Goal: Transaction & Acquisition: Purchase product/service

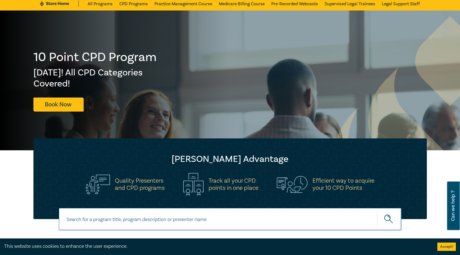
scroll to position [20, 0]
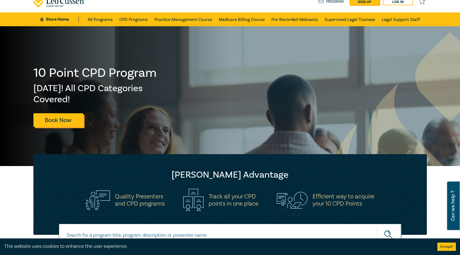
click at [58, 116] on link "Book Now" at bounding box center [58, 120] width 50 height 14
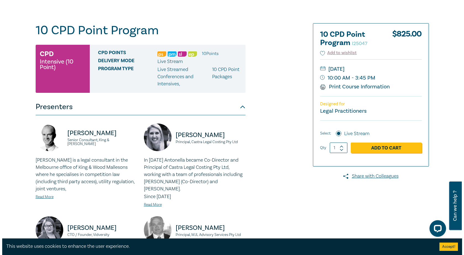
scroll to position [42, 0]
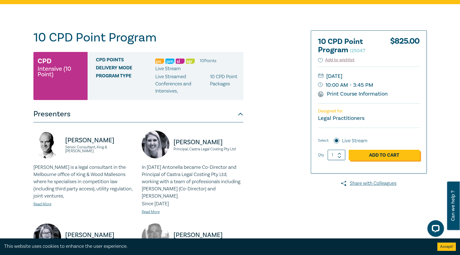
click at [369, 158] on link "Add to Cart" at bounding box center [384, 155] width 71 height 11
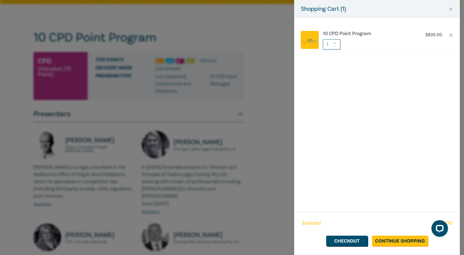
click at [454, 8] on div "Shopping Cart ( 1 )" at bounding box center [377, 9] width 166 height 18
click at [351, 239] on link "Checkout" at bounding box center [346, 241] width 41 height 11
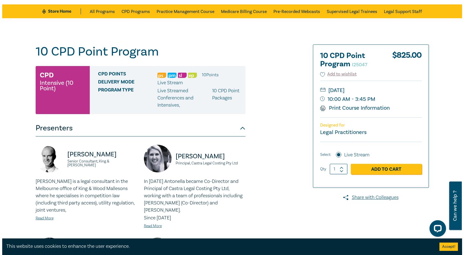
scroll to position [28, 0]
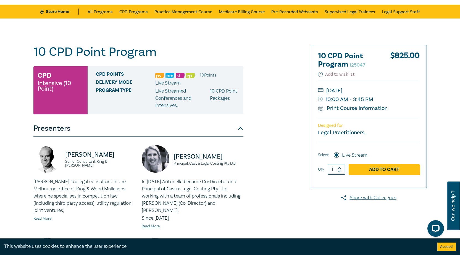
drag, startPoint x: 338, startPoint y: 111, endPoint x: 379, endPoint y: 194, distance: 92.2
click at [338, 111] on link "Print Course Information" at bounding box center [353, 108] width 70 height 7
click at [389, 168] on link "Add to Cart" at bounding box center [384, 169] width 71 height 11
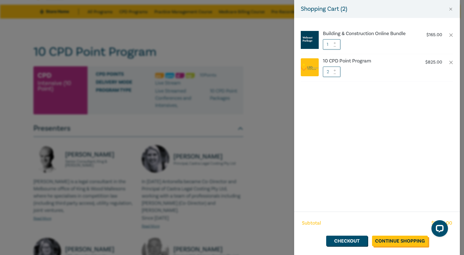
click at [382, 242] on link "Continue Shopping" at bounding box center [400, 241] width 56 height 11
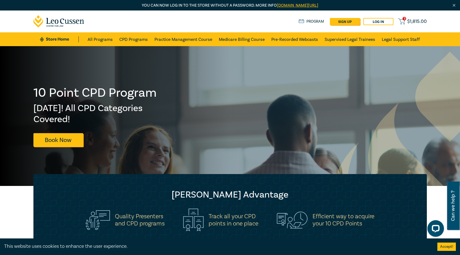
click at [408, 19] on span "$ 1,815.00" at bounding box center [417, 22] width 20 height 6
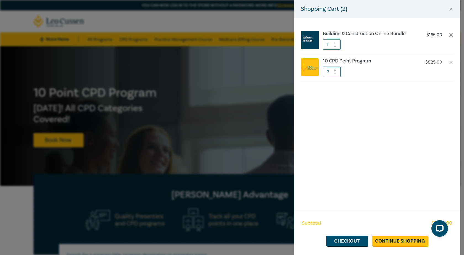
click at [337, 74] on input "2" at bounding box center [332, 72] width 18 height 11
click at [334, 74] on icon at bounding box center [335, 74] width 4 height 2
click at [452, 9] on button "Close" at bounding box center [450, 9] width 5 height 5
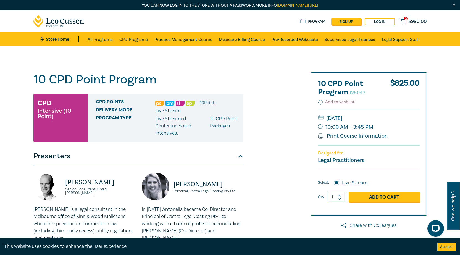
click at [413, 22] on span "$ 990.00" at bounding box center [418, 22] width 18 height 6
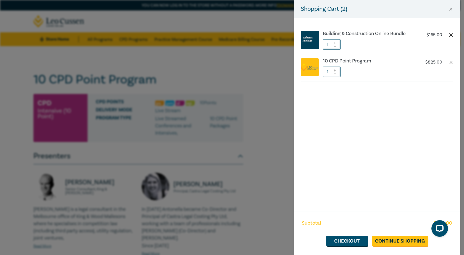
click at [452, 33] on button "button" at bounding box center [451, 35] width 4 height 4
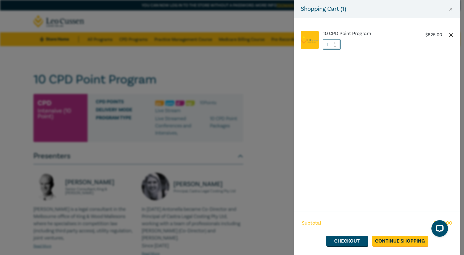
click at [451, 34] on button "button" at bounding box center [451, 35] width 4 height 4
click at [450, 11] on button "Close" at bounding box center [450, 9] width 5 height 5
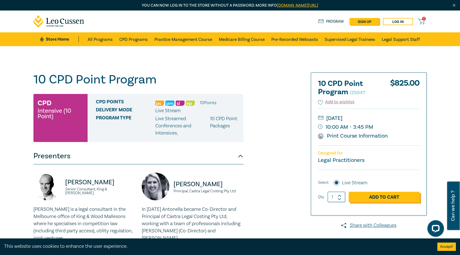
click at [380, 196] on link "Add to Cart" at bounding box center [384, 197] width 71 height 11
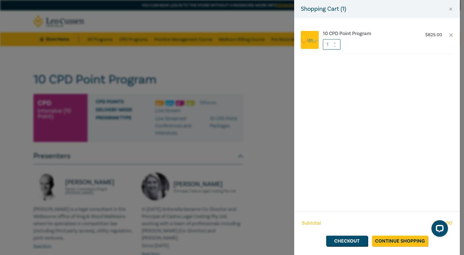
click at [251, 95] on div "Shopping Cart ( 1 ) 10 CPD Point Program $ 825.00 1 Subtotal $ 825.00 Checkout …" at bounding box center [232, 127] width 464 height 255
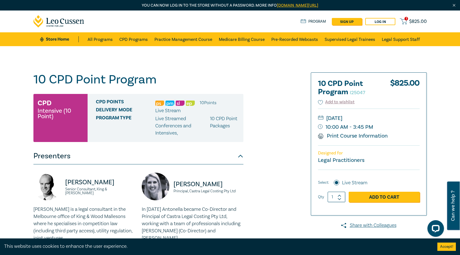
click at [306, 23] on link "Program" at bounding box center [314, 22] width 26 height 6
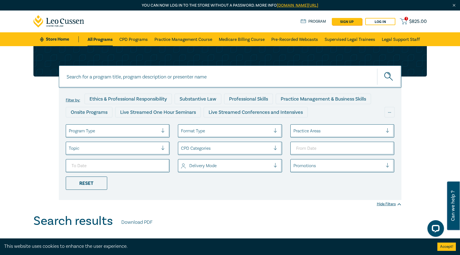
click at [389, 78] on icon "submit" at bounding box center [389, 77] width 10 height 10
click at [282, 83] on input at bounding box center [230, 76] width 343 height 22
paste input "O24032"
type input "O24032"
click at [377, 68] on button "submit" at bounding box center [389, 76] width 24 height 17
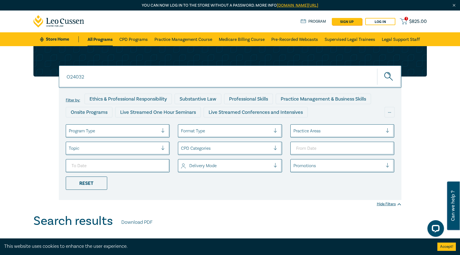
click at [387, 75] on icon "submit" at bounding box center [389, 77] width 10 height 10
click at [107, 80] on input "O24032" at bounding box center [230, 76] width 343 height 22
click at [377, 68] on button "submit" at bounding box center [389, 76] width 24 height 17
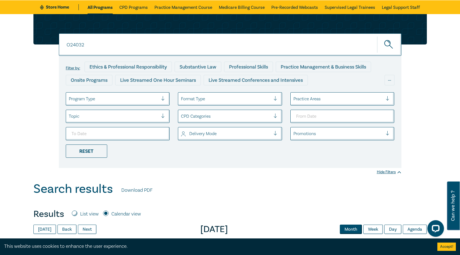
scroll to position [28, 0]
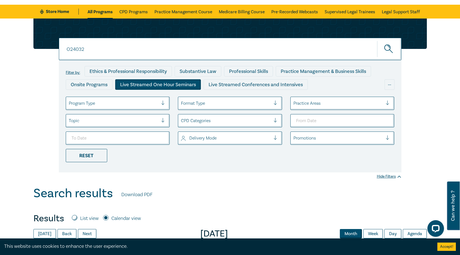
click at [163, 88] on div "Live Streamed One Hour Seminars" at bounding box center [158, 84] width 86 height 11
click at [240, 49] on input "O24032" at bounding box center [230, 49] width 343 height 22
click at [377, 41] on button "submit" at bounding box center [389, 49] width 24 height 17
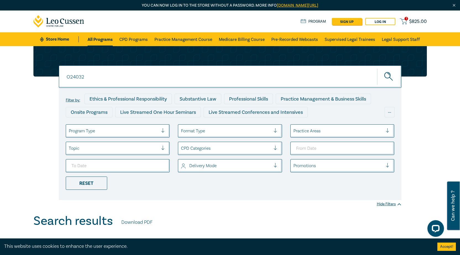
click at [52, 28] on icon at bounding box center [58, 21] width 51 height 12
click at [315, 20] on link "Program" at bounding box center [314, 22] width 26 height 6
click at [132, 38] on link "CPD Programs" at bounding box center [133, 39] width 28 height 14
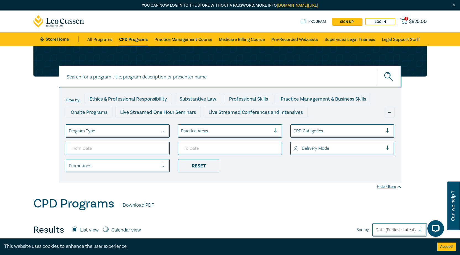
click at [248, 79] on input at bounding box center [230, 76] width 343 height 22
click at [75, 133] on div at bounding box center [114, 130] width 90 height 7
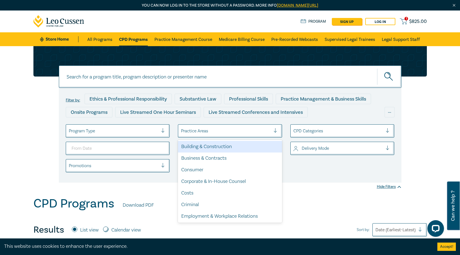
click at [201, 133] on div at bounding box center [226, 130] width 90 height 7
click at [211, 147] on div "Building & Construction" at bounding box center [230, 147] width 104 height 12
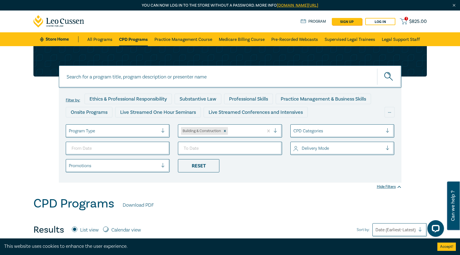
click at [394, 76] on icon "submit" at bounding box center [389, 77] width 10 height 10
click at [388, 75] on icon "submit" at bounding box center [389, 77] width 10 height 10
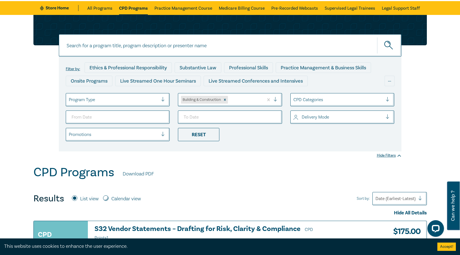
scroll to position [55, 0]
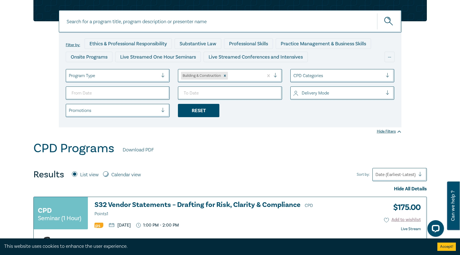
click at [204, 105] on div "Reset" at bounding box center [198, 110] width 41 height 13
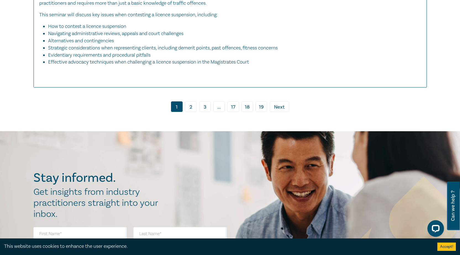
scroll to position [2295, 0]
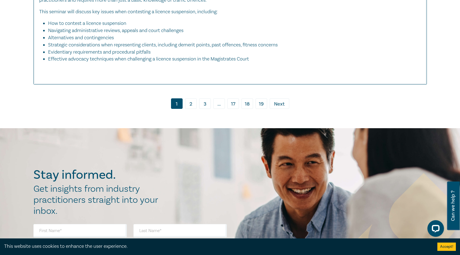
click at [188, 106] on link "2" at bounding box center [191, 103] width 12 height 11
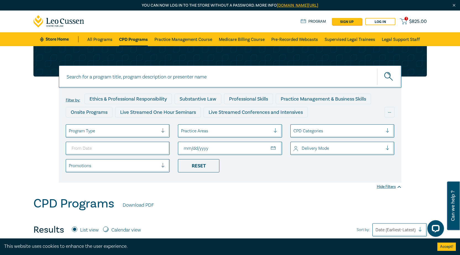
click at [70, 20] on icon at bounding box center [71, 22] width 3 height 4
click at [336, 67] on input at bounding box center [230, 76] width 343 height 22
paste input "https://store.leocussen.edu.au/product/building-construction-online-bundle-o240…"
click at [395, 78] on button "submit" at bounding box center [389, 76] width 24 height 17
click at [389, 77] on icon "submit" at bounding box center [389, 77] width 10 height 10
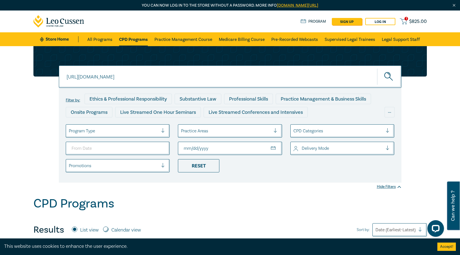
click at [229, 81] on input "https://store.leocussen.edu.au/product/building-construction-online-bundle-o240…" at bounding box center [230, 76] width 343 height 22
drag, startPoint x: 152, startPoint y: 78, endPoint x: 110, endPoint y: 91, distance: 44.0
click at [56, 77] on div "https://store.leocussen.edu.au/product/building-construction-online-bundle-o240…" at bounding box center [230, 114] width 400 height 137
type input "/building-construction-online-bundle-o24032"
click at [390, 74] on icon "submit" at bounding box center [389, 77] width 10 height 10
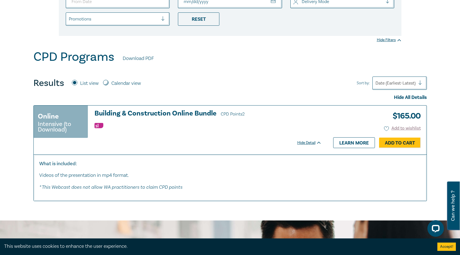
scroll to position [193, 0]
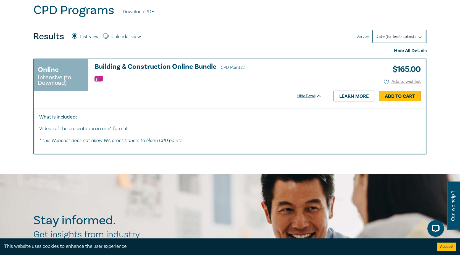
click at [394, 96] on link "Add to Cart" at bounding box center [400, 96] width 42 height 11
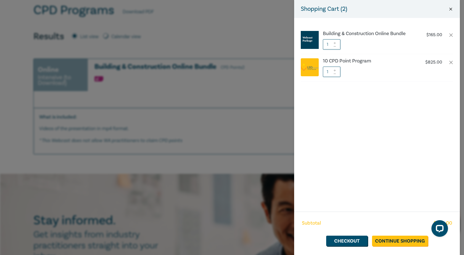
click at [452, 7] on button "Close" at bounding box center [450, 9] width 5 height 5
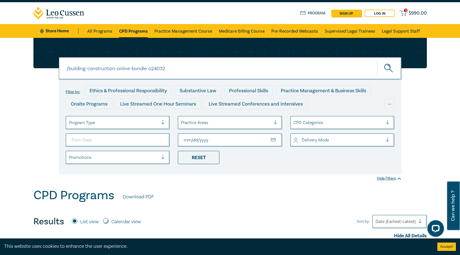
scroll to position [23, 0]
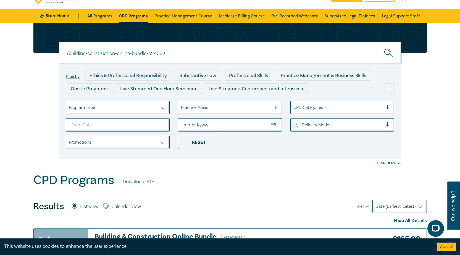
drag, startPoint x: 203, startPoint y: 54, endPoint x: 29, endPoint y: 54, distance: 173.8
click at [29, 54] on div "/building-construction-online-bundle-o24032 /building-construction-online-bundl…" at bounding box center [230, 98] width 460 height 150
paste input "https://store.leocussen.edu.au/product/building-construction-online-bundle-o240…"
click at [377, 45] on button "submit" at bounding box center [389, 53] width 24 height 17
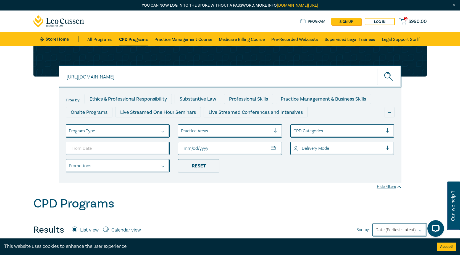
drag, startPoint x: 153, startPoint y: 77, endPoint x: 59, endPoint y: 75, distance: 94.0
click at [58, 77] on div "https://store.leocussen.edu.au/product/building-construction-online-bundle-o240…" at bounding box center [230, 114] width 400 height 137
type input "building-construction-online-bundle-o24032"
click at [377, 68] on button "submit" at bounding box center [389, 76] width 24 height 17
click at [413, 20] on span "$ 990.00" at bounding box center [418, 22] width 18 height 6
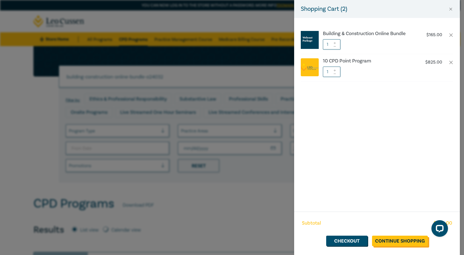
click at [386, 242] on link "Continue Shopping" at bounding box center [400, 241] width 56 height 11
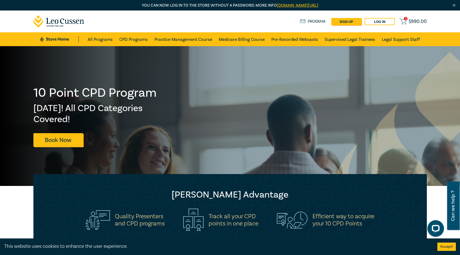
click at [416, 23] on span "$ 990.00" at bounding box center [418, 22] width 18 height 6
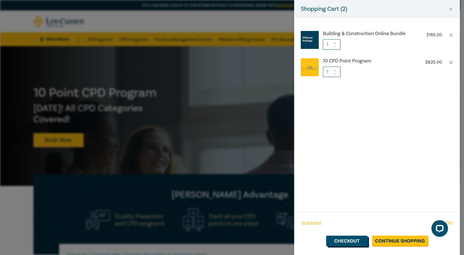
click at [338, 241] on link "Checkout" at bounding box center [346, 241] width 41 height 11
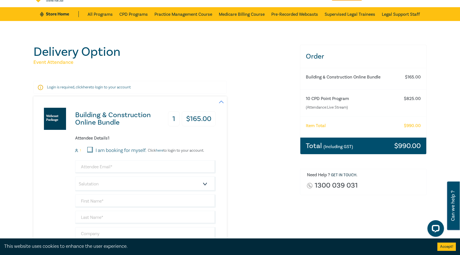
scroll to position [55, 0]
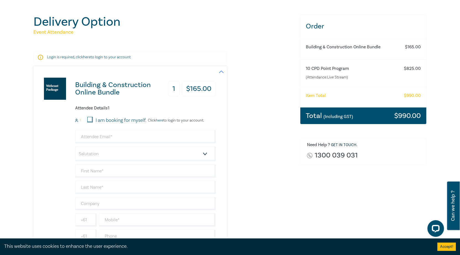
click at [333, 119] on small "(Including GST)" at bounding box center [339, 117] width 30 height 6
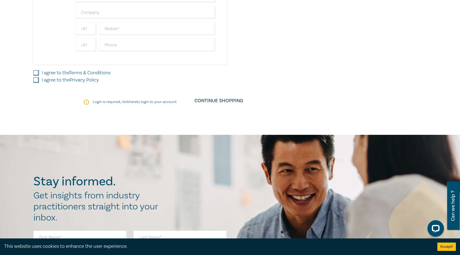
scroll to position [443, 0]
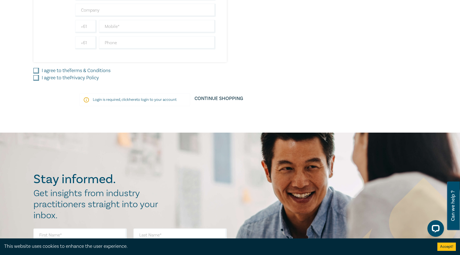
click at [34, 69] on input "I agree to the Terms & Conditions" at bounding box center [36, 71] width 6 height 6
checkbox input "true"
click at [34, 79] on input "I agree to the Privacy Policy" at bounding box center [36, 78] width 6 height 6
checkbox input "true"
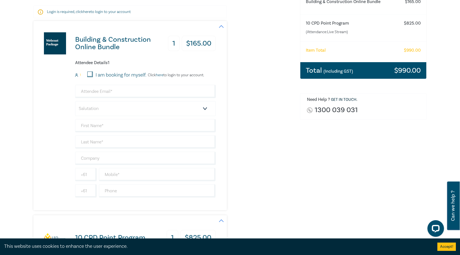
scroll to position [102, 0]
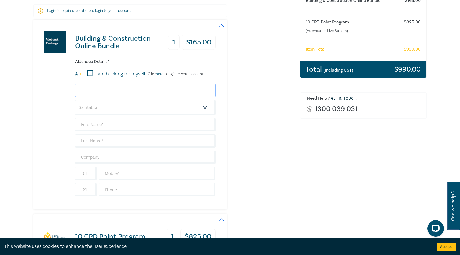
click at [129, 90] on input "email" at bounding box center [145, 90] width 141 height 13
type input "[EMAIL_ADDRESS][DOMAIN_NAME]"
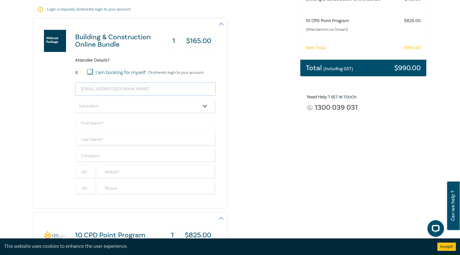
scroll to position [157, 0]
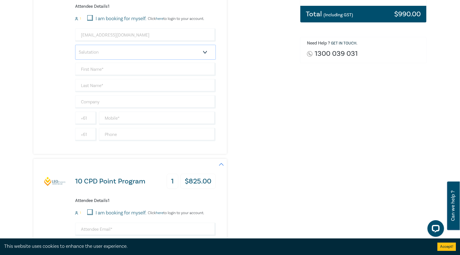
click at [122, 52] on select "Salutation Mr. Mrs. Ms. Miss Dr. Prof. Other" at bounding box center [145, 52] width 141 height 15
select select "Mr."
click at [75, 45] on select "Salutation Mr. Mrs. Ms. Miss Dr. Prof. Other" at bounding box center [145, 52] width 141 height 15
click at [103, 74] on input "text" at bounding box center [145, 69] width 141 height 13
type input "[PERSON_NAME]"
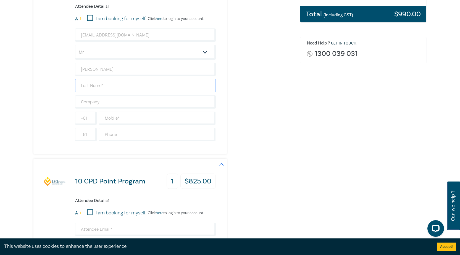
click at [106, 83] on input "text" at bounding box center [145, 85] width 141 height 13
type input "Loterzo"
click at [109, 105] on input "text" at bounding box center [145, 101] width 141 height 13
type input "[PERSON_NAME] Oakley"
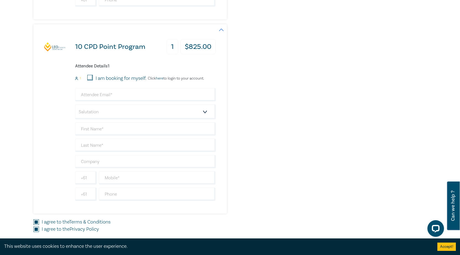
scroll to position [323, 0]
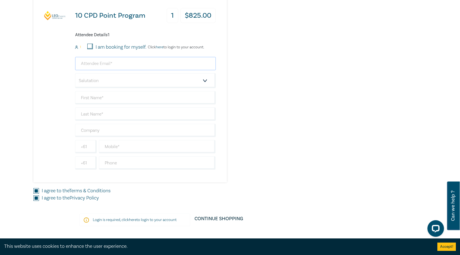
click at [108, 62] on input "email" at bounding box center [145, 63] width 141 height 13
type input "[EMAIL_ADDRESS][DOMAIN_NAME]"
click at [107, 82] on select "Salutation Mr. Mrs. Ms. Miss Dr. Prof. Other" at bounding box center [145, 80] width 141 height 15
select select "Mr."
click at [75, 73] on select "Salutation Mr. Mrs. Ms. Miss Dr. Prof. Other" at bounding box center [145, 80] width 141 height 15
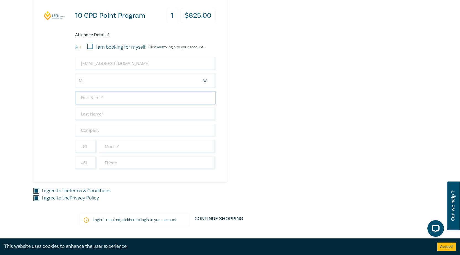
click at [103, 100] on input "text" at bounding box center [145, 97] width 141 height 13
type input "[PERSON_NAME]"
drag, startPoint x: 103, startPoint y: 105, endPoint x: 106, endPoint y: 112, distance: 8.2
click at [106, 112] on input "text" at bounding box center [145, 113] width 141 height 13
type input "Loterzo"
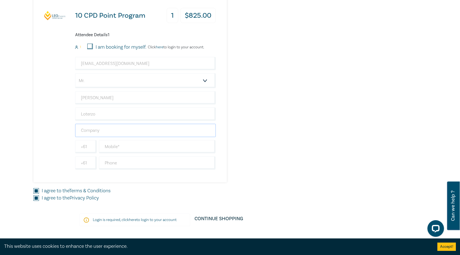
click at [114, 133] on input "text" at bounding box center [145, 130] width 141 height 13
type input "[PERSON_NAME] Oakley"
click at [115, 151] on input "text" at bounding box center [157, 146] width 117 height 13
click at [119, 165] on input "text" at bounding box center [157, 162] width 117 height 13
click at [117, 150] on input "text" at bounding box center [157, 146] width 117 height 13
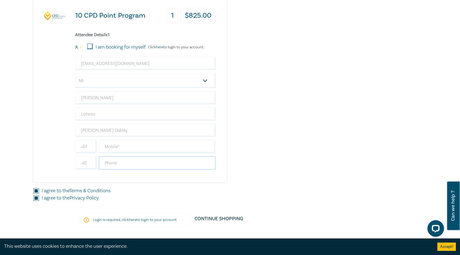
click at [112, 166] on input "text" at bounding box center [157, 162] width 117 height 13
paste input "[PHONE_NUMBER]"
type input "[PHONE_NUMBER]"
click at [117, 151] on input "text" at bounding box center [157, 146] width 117 height 13
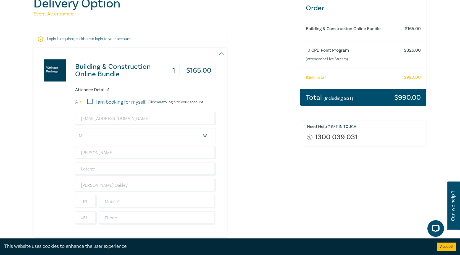
scroll to position [157, 0]
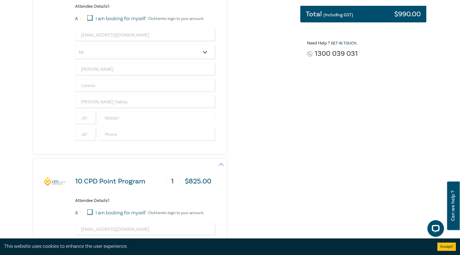
type input "0497775933"
click at [138, 113] on input "text" at bounding box center [157, 118] width 117 height 13
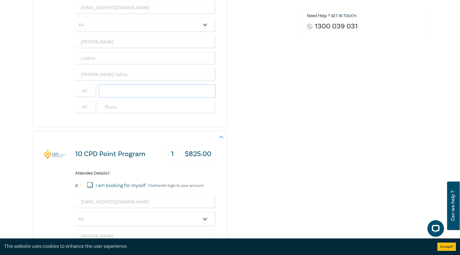
scroll to position [267, 0]
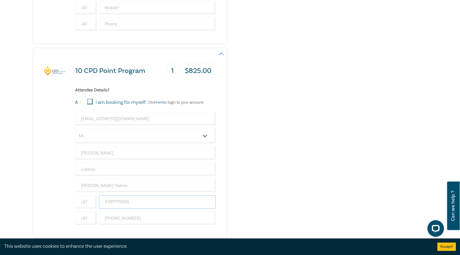
drag, startPoint x: 135, startPoint y: 206, endPoint x: 100, endPoint y: 203, distance: 35.4
click at [100, 203] on input "0497775933" at bounding box center [157, 201] width 117 height 13
click at [124, 12] on input "text" at bounding box center [157, 7] width 117 height 13
paste input "0497775933"
type input "0497775933"
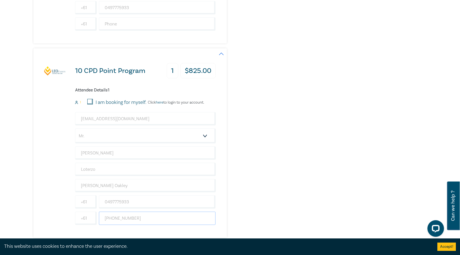
drag, startPoint x: 111, startPoint y: 218, endPoint x: 105, endPoint y: 219, distance: 6.8
click at [105, 219] on input "[PHONE_NUMBER]" at bounding box center [157, 218] width 117 height 13
drag, startPoint x: 128, startPoint y: 216, endPoint x: 72, endPoint y: 211, distance: 57.1
click at [72, 211] on div "10 CPD Point Program 1 $ 825.00 Attendee Details 1 1 I am booking for myself. C…" at bounding box center [124, 142] width 182 height 189
type input "3 8568 9544"
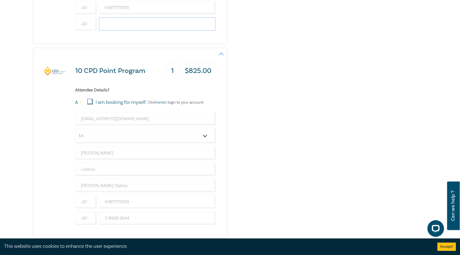
click at [111, 26] on input "text" at bounding box center [157, 23] width 117 height 13
paste input "0497775933"
type input "0497775933"
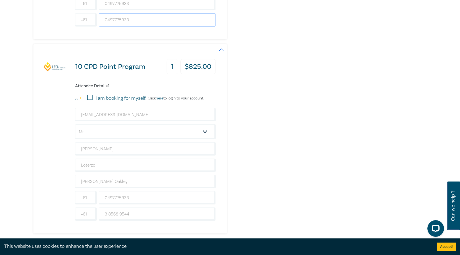
scroll to position [274, 0]
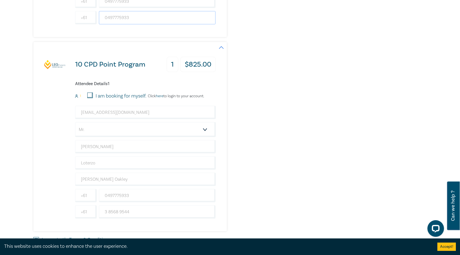
drag, startPoint x: 151, startPoint y: 21, endPoint x: 99, endPoint y: 17, distance: 51.8
click at [99, 17] on input "0497775933" at bounding box center [157, 17] width 117 height 13
click at [123, 207] on input "3 8568 9544" at bounding box center [157, 211] width 117 height 13
drag, startPoint x: 135, startPoint y: 213, endPoint x: 99, endPoint y: 212, distance: 36.2
click at [99, 212] on input "3 8568 9544" at bounding box center [157, 211] width 117 height 13
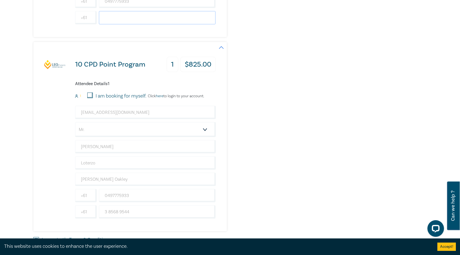
click at [124, 18] on input "text" at bounding box center [157, 17] width 117 height 13
paste input "3 8568 9544"
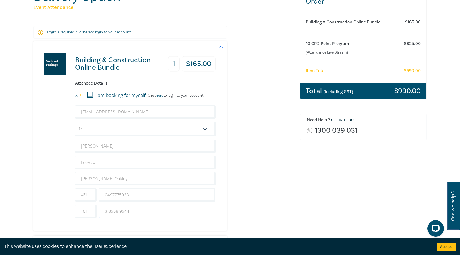
scroll to position [61, 0]
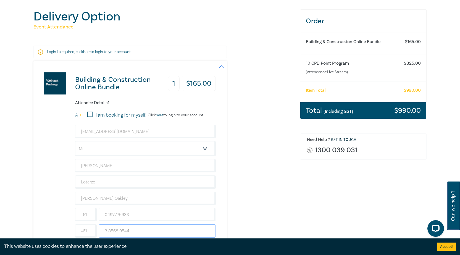
type input "3 8568 9544"
click at [331, 108] on h3 "Total (Including GST)" at bounding box center [329, 110] width 47 height 7
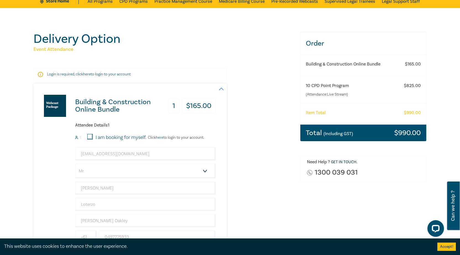
scroll to position [17, 0]
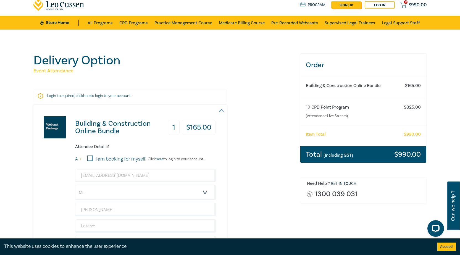
click at [70, 99] on div "Login is required, click here to login to your account" at bounding box center [129, 96] width 193 height 13
click at [71, 95] on p "Login is required, click here to login to your account" at bounding box center [130, 96] width 166 height 6
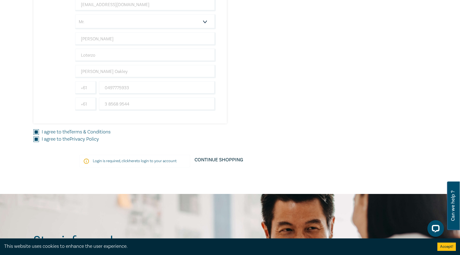
scroll to position [368, 0]
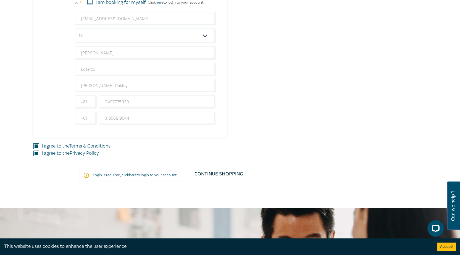
click at [130, 176] on link "here" at bounding box center [132, 175] width 7 height 5
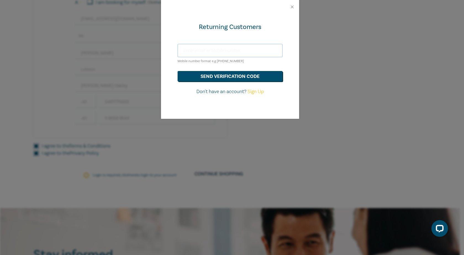
click at [222, 51] on input "text" at bounding box center [230, 50] width 105 height 13
type input "jd"
drag, startPoint x: 192, startPoint y: 49, endPoint x: 180, endPoint y: 49, distance: 11.1
click at [180, 49] on input "jd" at bounding box center [230, 50] width 105 height 13
paste input "jdepazmarshall@millsoakley.com.au"
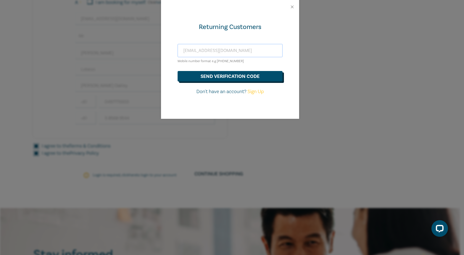
type input "jdepazmarshall@millsoakley.com.au"
click at [207, 79] on button "send verification code" at bounding box center [230, 76] width 105 height 11
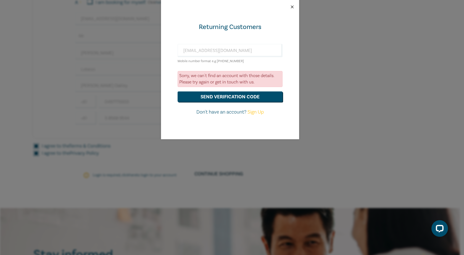
click at [291, 5] on button "Close" at bounding box center [292, 6] width 5 height 5
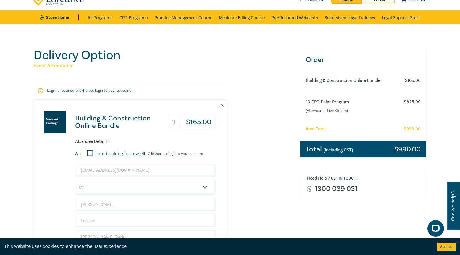
scroll to position [17, 0]
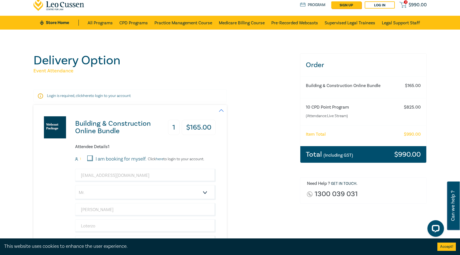
click at [324, 158] on small "(Including GST)" at bounding box center [339, 156] width 30 height 6
click at [368, 156] on div "Total (Including GST) $ 990.00" at bounding box center [363, 154] width 126 height 17
click at [369, 156] on div "Total (Including GST) $ 990.00" at bounding box center [363, 154] width 126 height 17
click at [115, 94] on p "Login is required, click here to login to your account" at bounding box center [130, 96] width 166 height 6
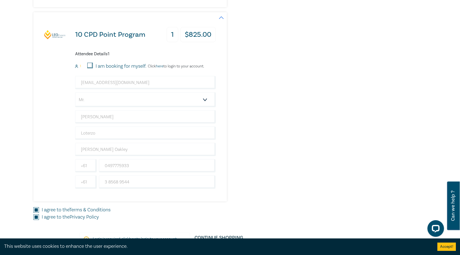
scroll to position [348, 0]
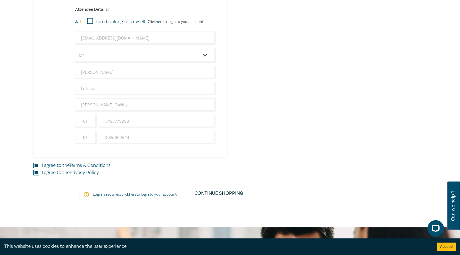
click at [108, 196] on p "Login is required, click here to login to your account" at bounding box center [135, 195] width 84 height 6
click at [221, 196] on link "Continue Shopping" at bounding box center [218, 195] width 57 height 15
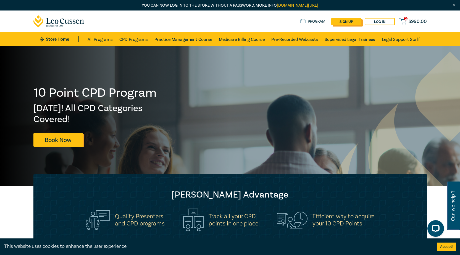
click at [352, 23] on link "sign up" at bounding box center [346, 21] width 30 height 7
select select "AU"
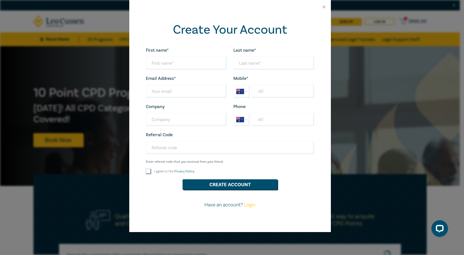
click at [324, 10] on div at bounding box center [230, 7] width 202 height 14
click at [323, 7] on button "Close" at bounding box center [324, 6] width 5 height 5
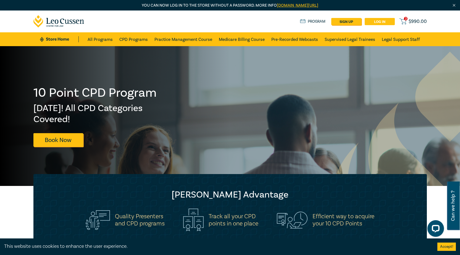
click at [387, 23] on link "Log in" at bounding box center [380, 21] width 30 height 7
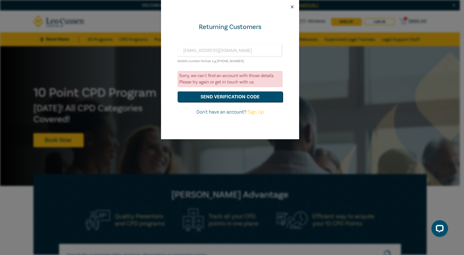
click at [293, 7] on button "Close" at bounding box center [292, 6] width 5 height 5
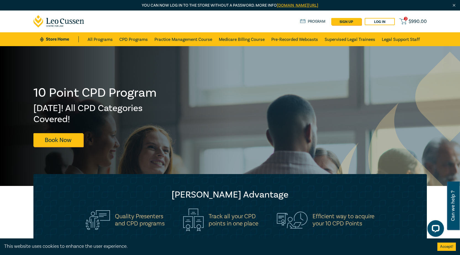
click at [348, 25] on div "2 $ 990.00 Store Home About us Program sign up Log in 2 $ 990.00" at bounding box center [230, 22] width 400 height 22
click at [347, 23] on link "sign up" at bounding box center [346, 21] width 30 height 7
select select "AU"
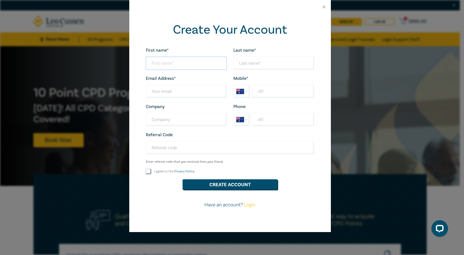
click at [219, 63] on input "First name*" at bounding box center [186, 63] width 81 height 13
type input "jasmine"
click at [256, 65] on input "Last name*" at bounding box center [274, 63] width 81 height 13
click at [241, 64] on input "de paz- Marshall" at bounding box center [274, 63] width 81 height 13
type input "De paz- Marshall"
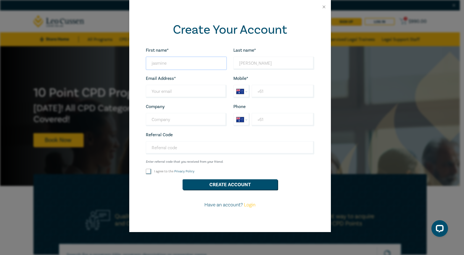
click at [152, 64] on input "jasmine" at bounding box center [186, 63] width 81 height 13
type input "Jasmine"
click at [182, 93] on input "Last name*" at bounding box center [186, 91] width 81 height 13
paste input "jdepazmarshall@millsoakley.com.au"
type input "jdepazmarshall@millsoakley.com.au"
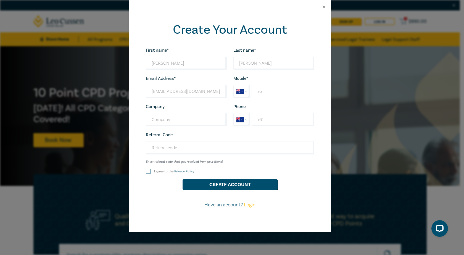
click at [263, 94] on input "+61" at bounding box center [283, 91] width 62 height 13
click at [266, 119] on input "+61" at bounding box center [283, 119] width 62 height 13
click at [259, 119] on input "+61" at bounding box center [283, 119] width 62 height 13
paste input "39605087961"
type input "+61 39605087961"
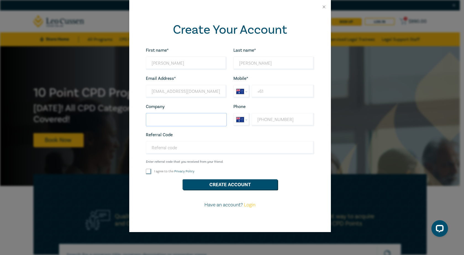
click at [200, 119] on input "Company" at bounding box center [186, 119] width 81 height 13
type input "[PERSON_NAME] Oakley"
click at [145, 174] on div "I agree to the Privacy Policy" at bounding box center [187, 172] width 88 height 6
click at [147, 174] on input "I agree to the Privacy Policy" at bounding box center [149, 172] width 6 height 6
checkbox input "true"
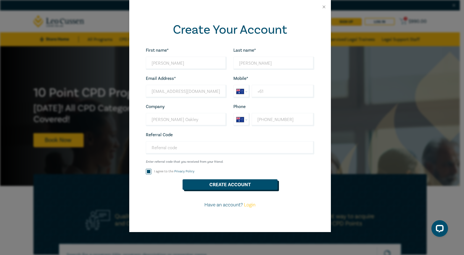
click at [215, 184] on button "Create Account" at bounding box center [230, 184] width 95 height 11
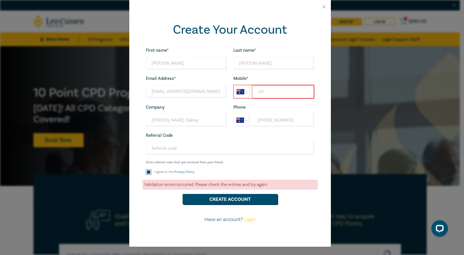
click at [264, 89] on input "+61" at bounding box center [283, 91] width 62 height 13
type input "+6"
select select "ZZ"
type input "+"
click at [275, 133] on div "Referral Code Enter referral code that you received from your friend. Looks goo…" at bounding box center [230, 148] width 175 height 33
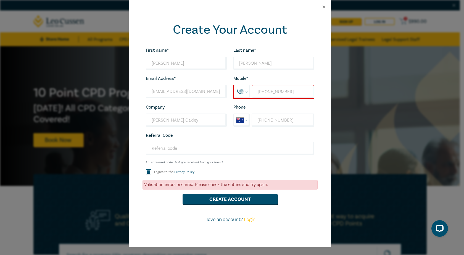
click at [275, 107] on div "Phone International Afghanistan Åland Islands Albania Algeria American Samoa An…" at bounding box center [274, 115] width 88 height 23
click at [284, 94] on input "+0409544730" at bounding box center [283, 91] width 62 height 13
drag, startPoint x: 263, startPoint y: 92, endPoint x: 255, endPoint y: 92, distance: 8.0
click at [255, 92] on input "+0409544730" at bounding box center [283, 91] width 62 height 13
click at [290, 94] on input "+09544730" at bounding box center [283, 91] width 62 height 13
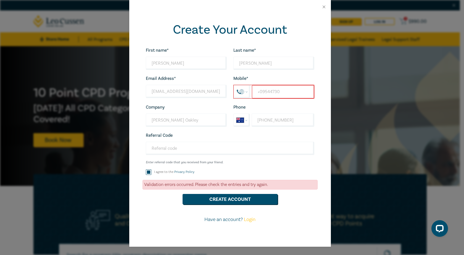
click at [290, 94] on input "+09544730" at bounding box center [283, 91] width 62 height 13
type input "+"
click at [238, 93] on select "International Afghanistan Åland Islands Albania Algeria American Samoa Andorra …" at bounding box center [242, 91] width 16 height 13
select select "AU"
click at [234, 86] on select "International Afghanistan Åland Islands Albania Algeria American Samoa Andorra …" at bounding box center [242, 91] width 16 height 13
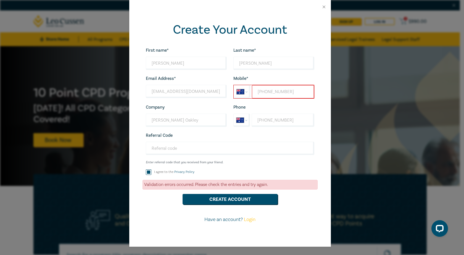
type input "+61 409 544 730"
click at [277, 102] on div "First name* Jasmine Looks good! Last name* De paz- Marshall Looks good! Email A…" at bounding box center [230, 137] width 175 height 181
click at [220, 204] on button "Create Account" at bounding box center [230, 199] width 95 height 11
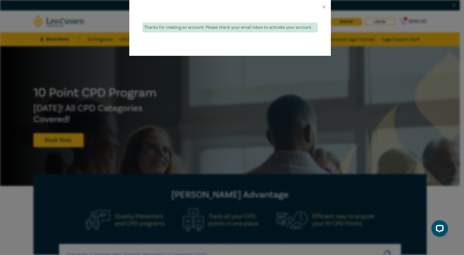
click at [244, 201] on div "Thanks for creating an account. Please check your email inbox to activate your …" at bounding box center [232, 127] width 464 height 255
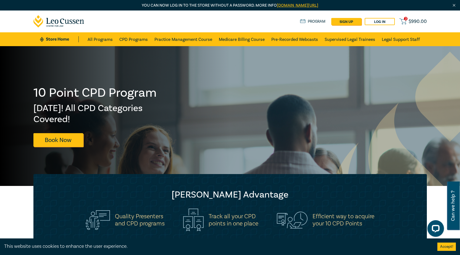
click at [409, 22] on span "$ 990.00" at bounding box center [418, 22] width 18 height 6
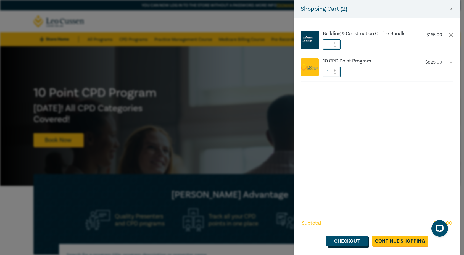
click at [334, 241] on link "Checkout" at bounding box center [346, 241] width 41 height 11
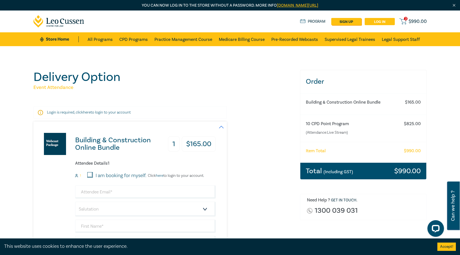
click at [385, 20] on link "Log in" at bounding box center [380, 21] width 30 height 7
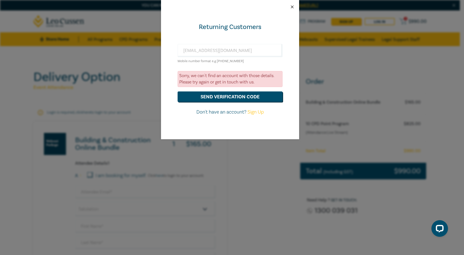
click at [293, 5] on button "Close" at bounding box center [292, 6] width 5 height 5
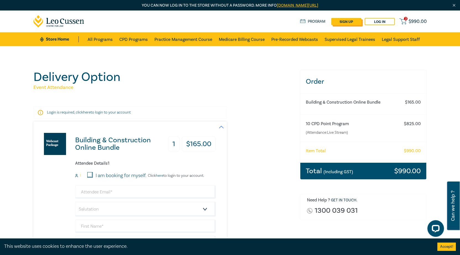
click at [347, 22] on link "sign up" at bounding box center [346, 21] width 30 height 7
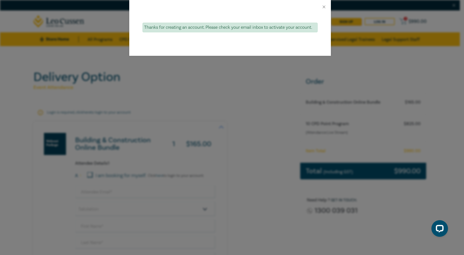
click at [255, 26] on div "Thanks for creating an account. Please check your email inbox to activate your …" at bounding box center [230, 28] width 175 height 10
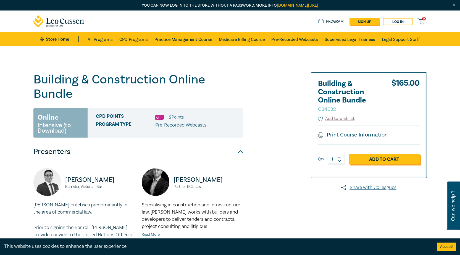
click at [361, 158] on link "Add to Cart" at bounding box center [384, 159] width 71 height 11
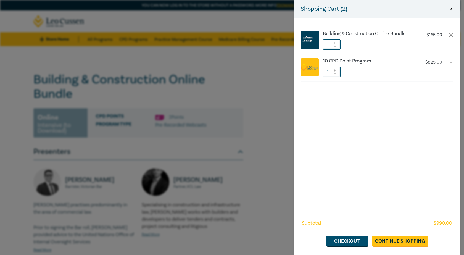
click at [450, 9] on button "Close" at bounding box center [450, 9] width 5 height 5
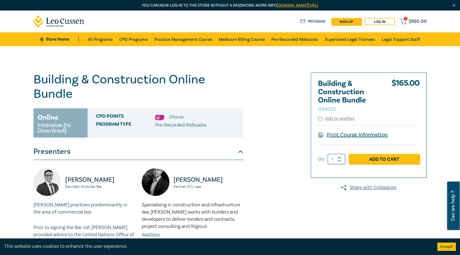
click at [342, 133] on link "Print Course Information" at bounding box center [353, 134] width 70 height 7
click at [346, 134] on link "Print Course Information" at bounding box center [353, 134] width 70 height 7
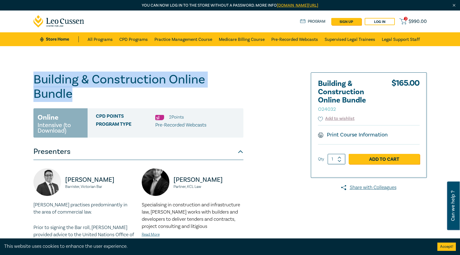
drag, startPoint x: 75, startPoint y: 97, endPoint x: 35, endPoint y: 83, distance: 42.0
click at [35, 83] on h1 "Building & Construction Online Bundle O24032" at bounding box center [138, 86] width 210 height 29
copy h1 "Building & Construction Online Bundle"
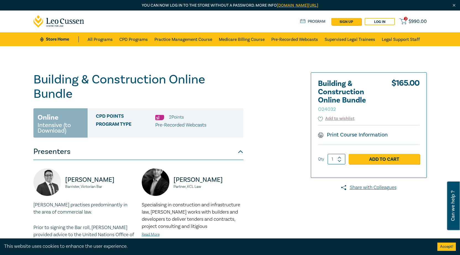
click at [294, 123] on div "Building & Construction Online Bundle O24032 Online Intensive (to Download) CPD…" at bounding box center [163, 195] width 267 height 247
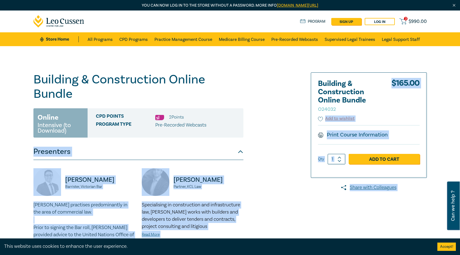
drag, startPoint x: 339, startPoint y: 109, endPoint x: 313, endPoint y: 108, distance: 26.3
click at [311, 110] on div "Building & Construction Online Bundle O24032 $ 165.00 Add to wishlist Print Cou…" at bounding box center [369, 125] width 116 height 105
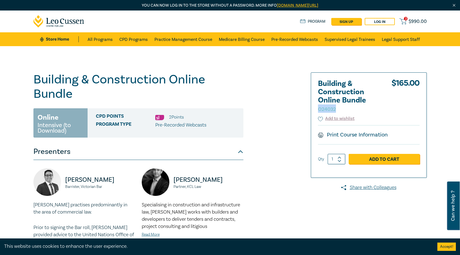
click at [313, 108] on div "Building & Construction Online Bundle O24032 $ 165.00 Add to wishlist Print Cou…" at bounding box center [369, 125] width 116 height 105
copy small "O24032"
click at [363, 135] on link "Print Course Information" at bounding box center [353, 134] width 70 height 7
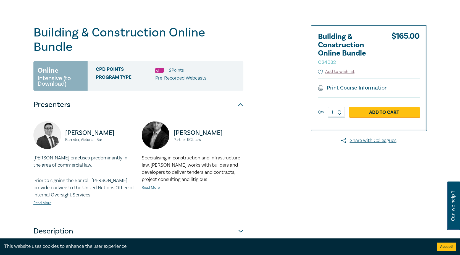
scroll to position [43, 0]
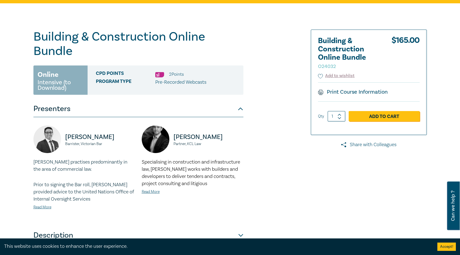
click at [385, 147] on link "Share with Colleagues" at bounding box center [369, 144] width 116 height 7
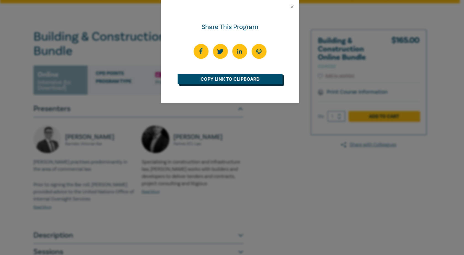
click at [241, 77] on link "Copy Link to Clipboard" at bounding box center [230, 79] width 105 height 11
click at [292, 5] on button "Close" at bounding box center [292, 6] width 5 height 5
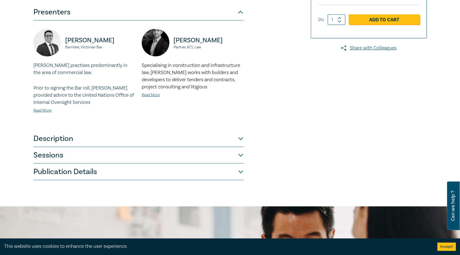
scroll to position [193, 0]
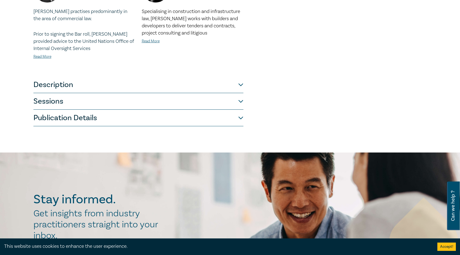
click at [80, 82] on button "Description" at bounding box center [138, 85] width 210 height 17
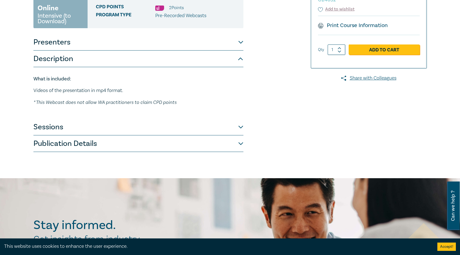
scroll to position [109, 0]
click at [110, 144] on button "Publication Details" at bounding box center [138, 144] width 210 height 17
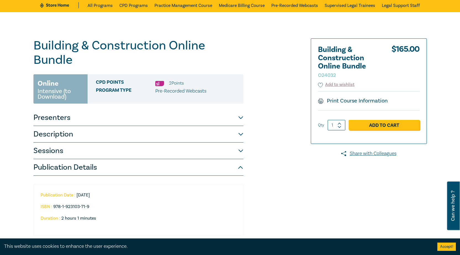
scroll to position [83, 0]
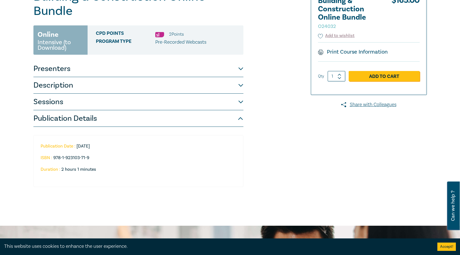
click at [240, 81] on button "Description" at bounding box center [138, 85] width 210 height 17
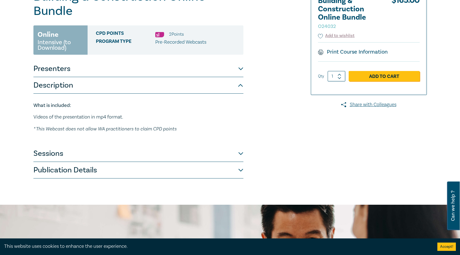
click at [183, 66] on button "Presenters" at bounding box center [138, 69] width 210 height 17
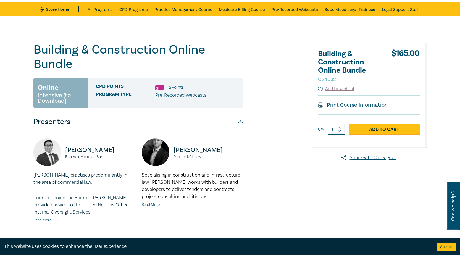
scroll to position [28, 0]
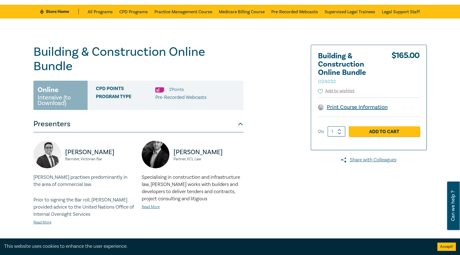
click at [365, 110] on link "Print Course Information" at bounding box center [353, 107] width 70 height 7
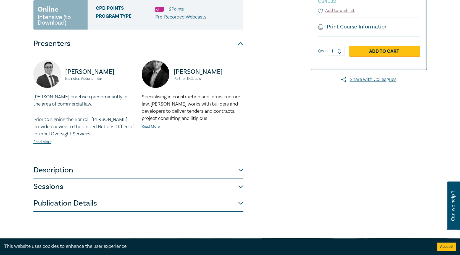
scroll to position [111, 0]
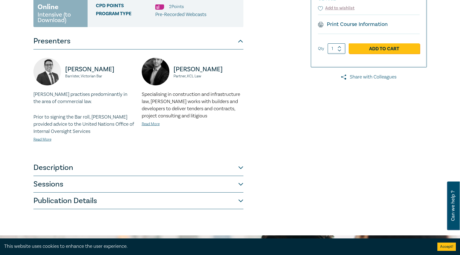
click at [372, 76] on link "Share with Colleagues" at bounding box center [369, 77] width 116 height 7
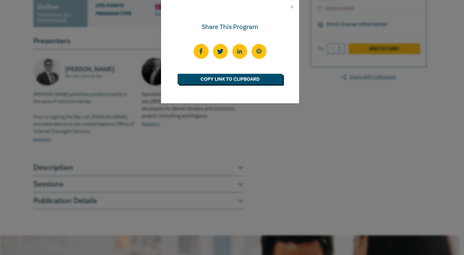
click at [273, 77] on link "Copy Link to Clipboard" at bounding box center [230, 79] width 105 height 11
click at [293, 2] on div at bounding box center [230, 7] width 138 height 14
click at [293, 6] on button "Close" at bounding box center [292, 6] width 5 height 5
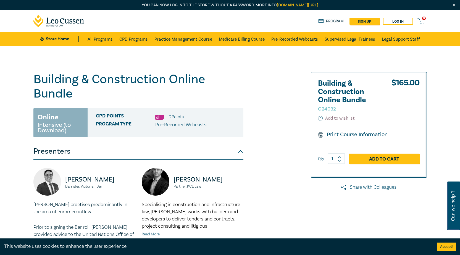
scroll to position [0, 0]
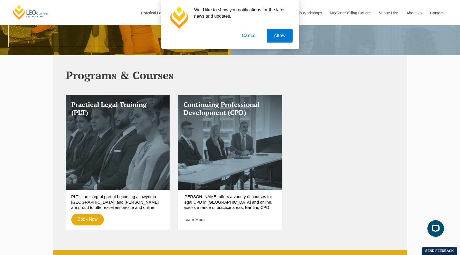
click at [252, 33] on button "Cancel" at bounding box center [249, 36] width 29 height 14
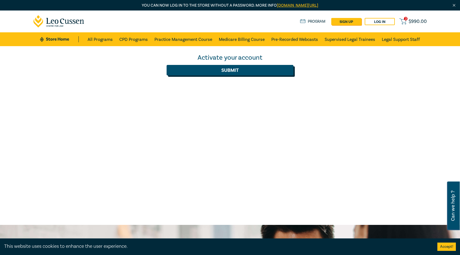
click at [256, 73] on button "Submit" at bounding box center [230, 70] width 127 height 11
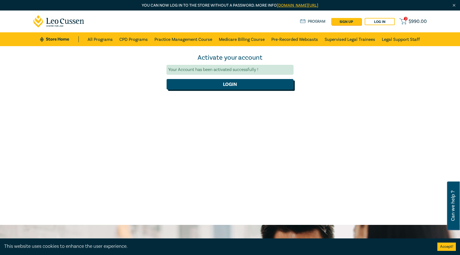
click at [233, 86] on button "Login" at bounding box center [230, 84] width 127 height 11
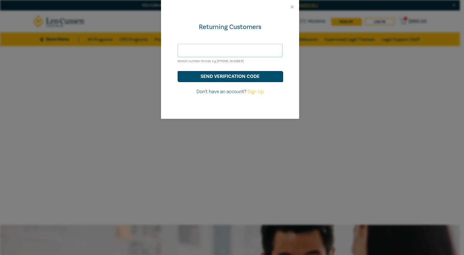
click at [241, 52] on input "text" at bounding box center [230, 50] width 105 height 13
type input "[EMAIL_ADDRESS][DOMAIN_NAME]"
click at [235, 77] on button "send verification code" at bounding box center [230, 76] width 105 height 11
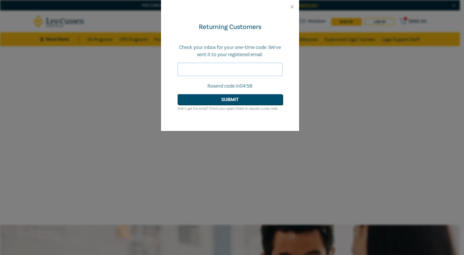
click at [222, 74] on input "text" at bounding box center [230, 69] width 105 height 13
click at [236, 67] on input "text" at bounding box center [230, 69] width 105 height 13
paste input "284211"
type input "284211"
click at [233, 96] on button "Submit" at bounding box center [230, 99] width 105 height 11
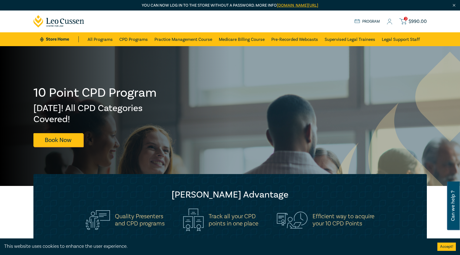
click at [413, 18] on link "2 $ 990.00" at bounding box center [412, 21] width 27 height 7
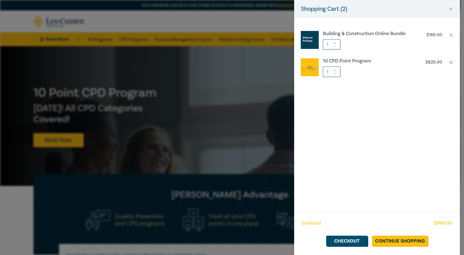
click at [347, 232] on div "Subtotal $ 990.00 Checkout Continue Shopping" at bounding box center [377, 233] width 166 height 43
click at [350, 240] on link "Checkout" at bounding box center [346, 241] width 41 height 11
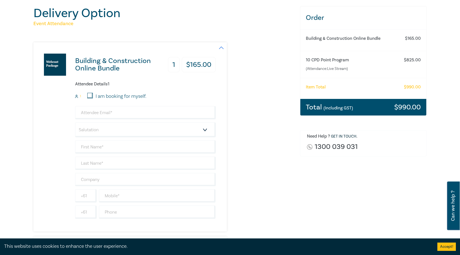
scroll to position [65, 0]
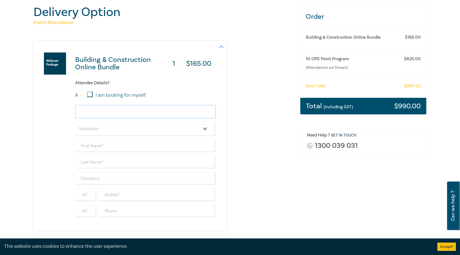
click at [93, 109] on input "email" at bounding box center [145, 111] width 141 height 13
type input "[EMAIL_ADDRESS][DOMAIN_NAME]"
click at [103, 127] on select "Salutation Mr. Mrs. Ms. Miss Dr. Prof. Other" at bounding box center [145, 128] width 141 height 15
select select "Mr."
click at [75, 121] on select "Salutation Mr. Mrs. Ms. Miss Dr. Prof. Other" at bounding box center [145, 128] width 141 height 15
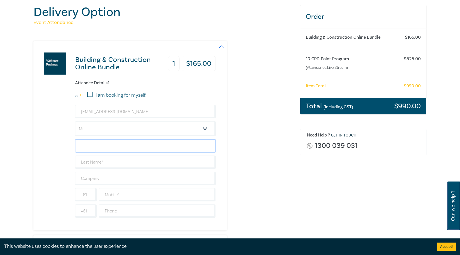
click at [97, 144] on input "text" at bounding box center [145, 145] width 141 height 13
type input "[PERSON_NAME]"
click at [101, 160] on input "text" at bounding box center [145, 162] width 141 height 13
type input "Loterzo"
click at [103, 179] on input "text" at bounding box center [145, 178] width 141 height 13
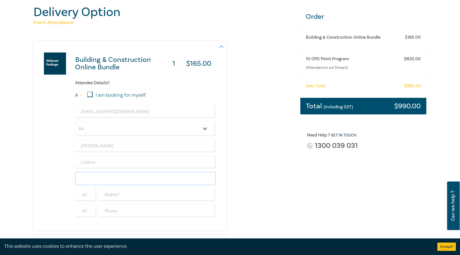
type input "[PERSON_NAME] Oakley"
click at [109, 198] on input "text" at bounding box center [157, 194] width 117 height 13
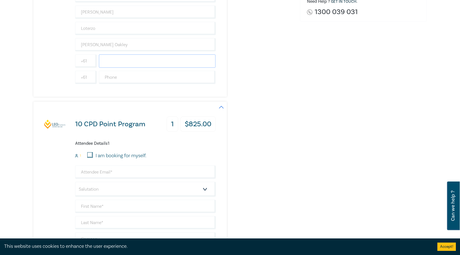
scroll to position [148, 0]
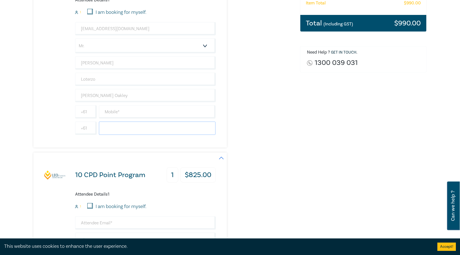
click at [118, 130] on input "text" at bounding box center [157, 128] width 117 height 13
paste input "[PHONE_NUMBER]"
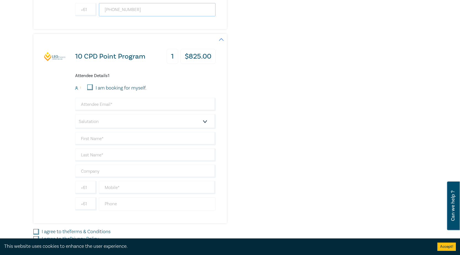
scroll to position [286, 0]
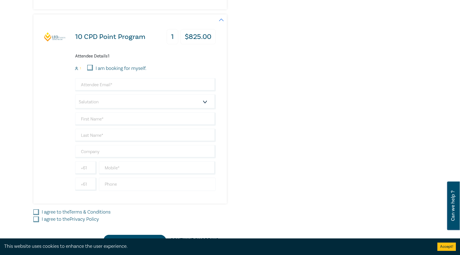
type input "[PHONE_NUMBER]"
click at [116, 185] on input "text" at bounding box center [157, 184] width 117 height 13
paste input "[PHONE_NUMBER]"
type input "[PHONE_NUMBER]"
click at [123, 171] on input "text" at bounding box center [157, 167] width 117 height 13
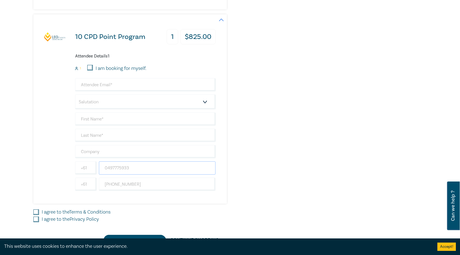
drag, startPoint x: 132, startPoint y: 165, endPoint x: 103, endPoint y: 169, distance: 29.0
click at [103, 169] on input "0497775933" at bounding box center [157, 167] width 117 height 13
type input "0497775933"
click at [133, 120] on input "text" at bounding box center [145, 118] width 141 height 13
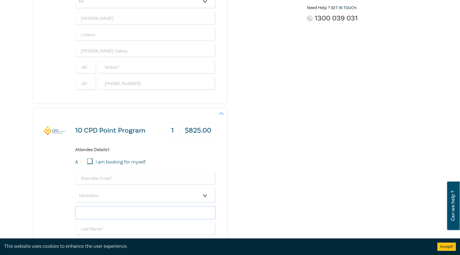
scroll to position [175, 0]
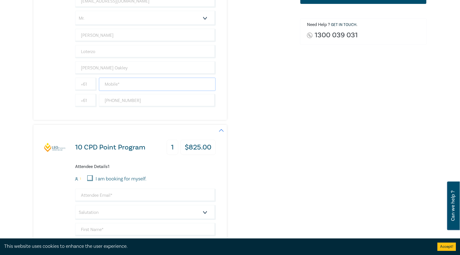
click at [136, 88] on input "text" at bounding box center [157, 84] width 117 height 13
paste input "0497775933"
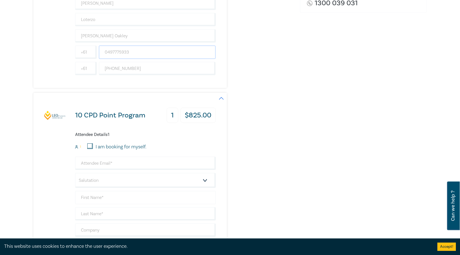
scroll to position [258, 0]
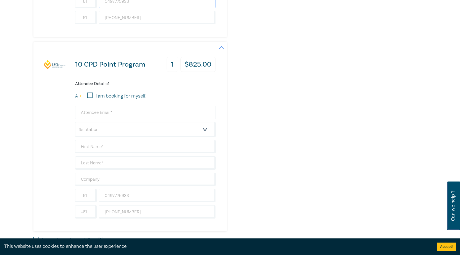
type input "0497775933"
click at [105, 119] on input "email" at bounding box center [145, 112] width 141 height 13
type input "[EMAIL_ADDRESS][DOMAIN_NAME]"
click at [104, 128] on select "Salutation Mr. Mrs. Ms. Miss Dr. Prof. Other" at bounding box center [145, 129] width 141 height 15
select select "Mr."
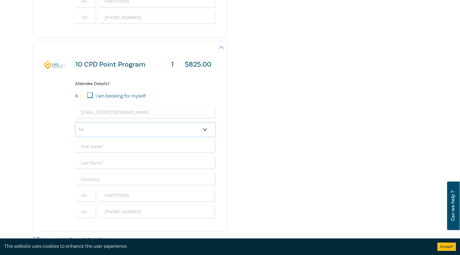
click at [75, 122] on select "Salutation Mr. Mrs. Ms. Miss Dr. Prof. Other" at bounding box center [145, 129] width 141 height 15
click at [91, 151] on input "text" at bounding box center [145, 146] width 141 height 13
type input "[PERSON_NAME]"
click at [105, 164] on input "text" at bounding box center [145, 162] width 141 height 13
type input "Loterzo"
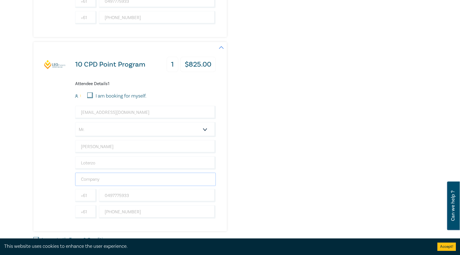
click at [105, 182] on input "text" at bounding box center [145, 179] width 141 height 13
type input "[PERSON_NAME] Oakley"
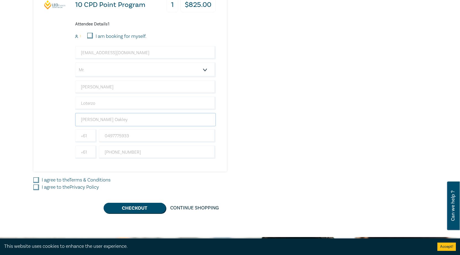
scroll to position [369, 0]
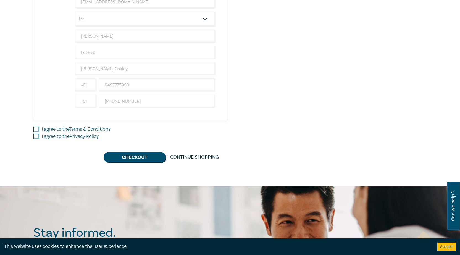
click at [36, 130] on input "I agree to the Terms & Conditions" at bounding box center [36, 130] width 6 height 6
checkbox input "true"
click at [38, 136] on input "I agree to the Privacy Policy" at bounding box center [36, 137] width 6 height 6
checkbox input "true"
click at [121, 156] on button "Checkout" at bounding box center [135, 157] width 62 height 11
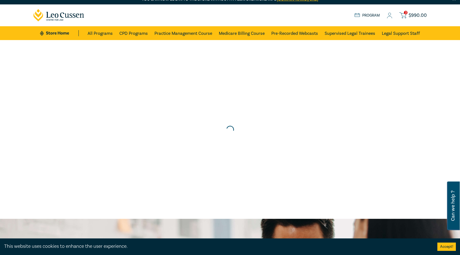
scroll to position [0, 0]
